Goal: Navigation & Orientation: Find specific page/section

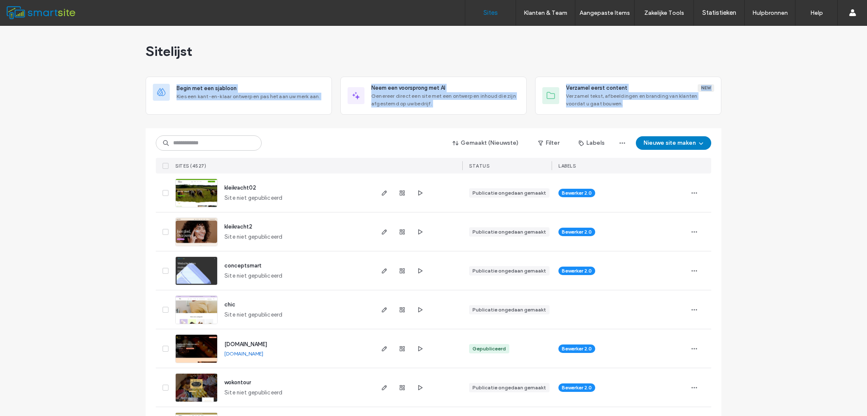
drag, startPoint x: 107, startPoint y: 86, endPoint x: 747, endPoint y: 107, distance: 640.5
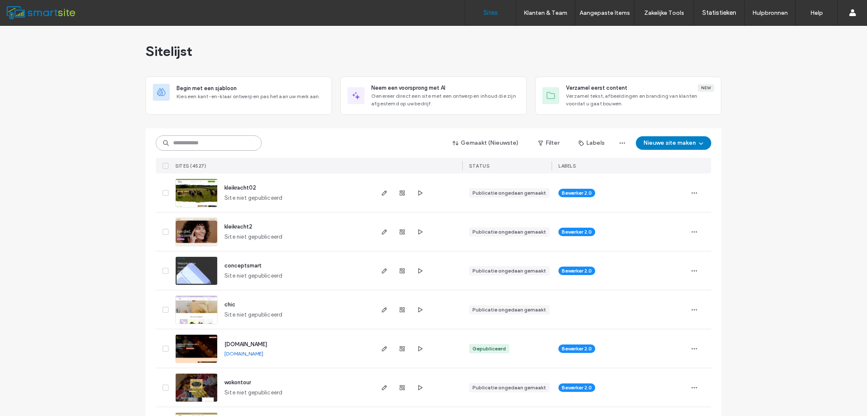
click at [244, 142] on input at bounding box center [209, 142] width 106 height 15
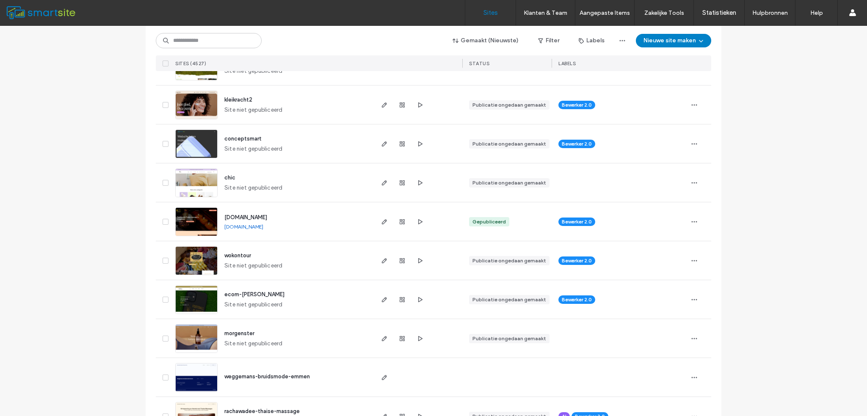
click at [239, 298] on span "ecom-darren" at bounding box center [254, 294] width 60 height 6
